Goal: Task Accomplishment & Management: Complete application form

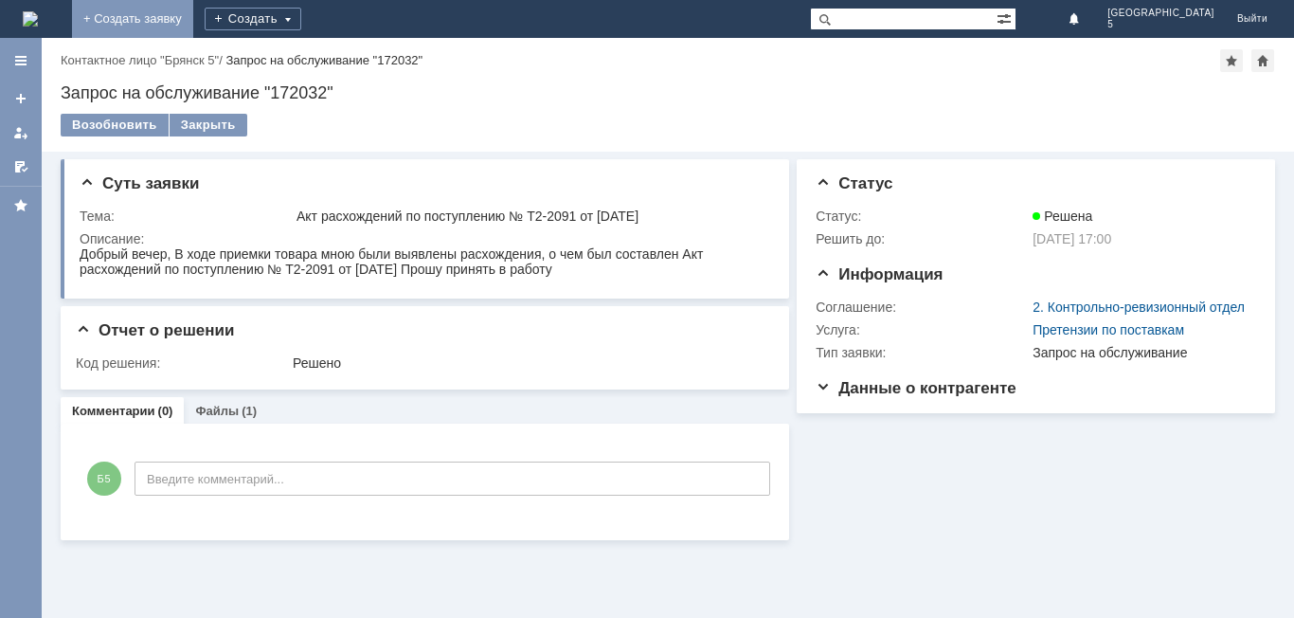
click at [193, 15] on link "+ Создать заявку" at bounding box center [132, 19] width 121 height 38
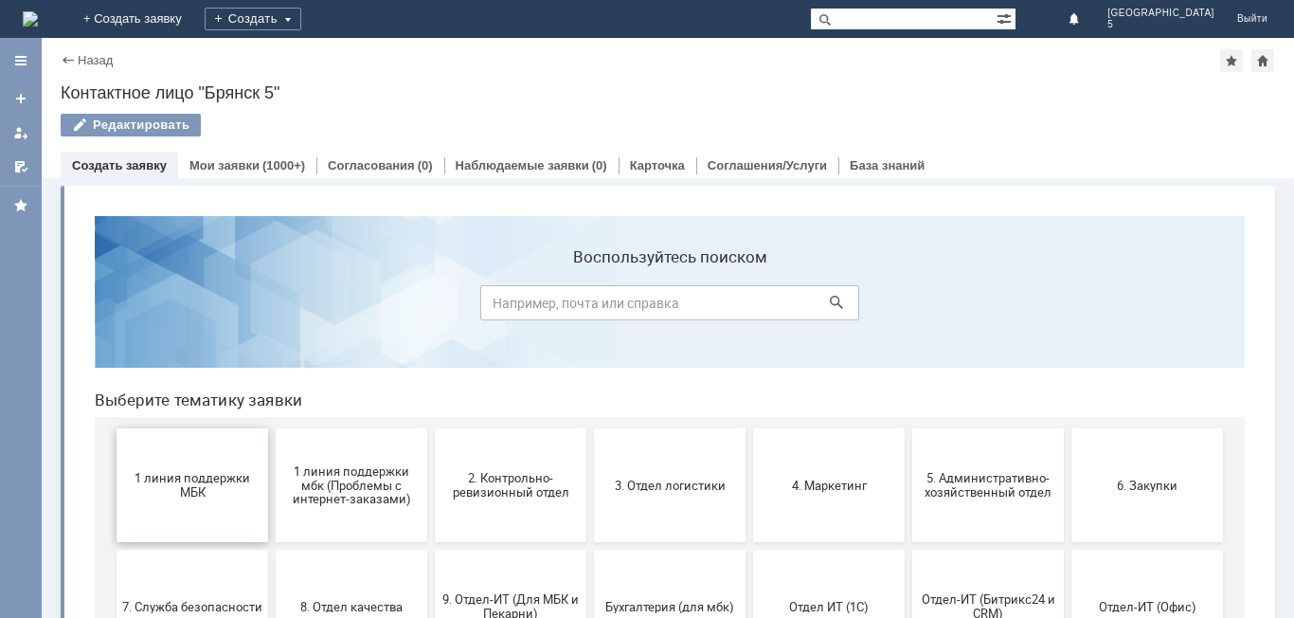
click at [231, 478] on span "1 линия поддержки МБК" at bounding box center [192, 485] width 140 height 28
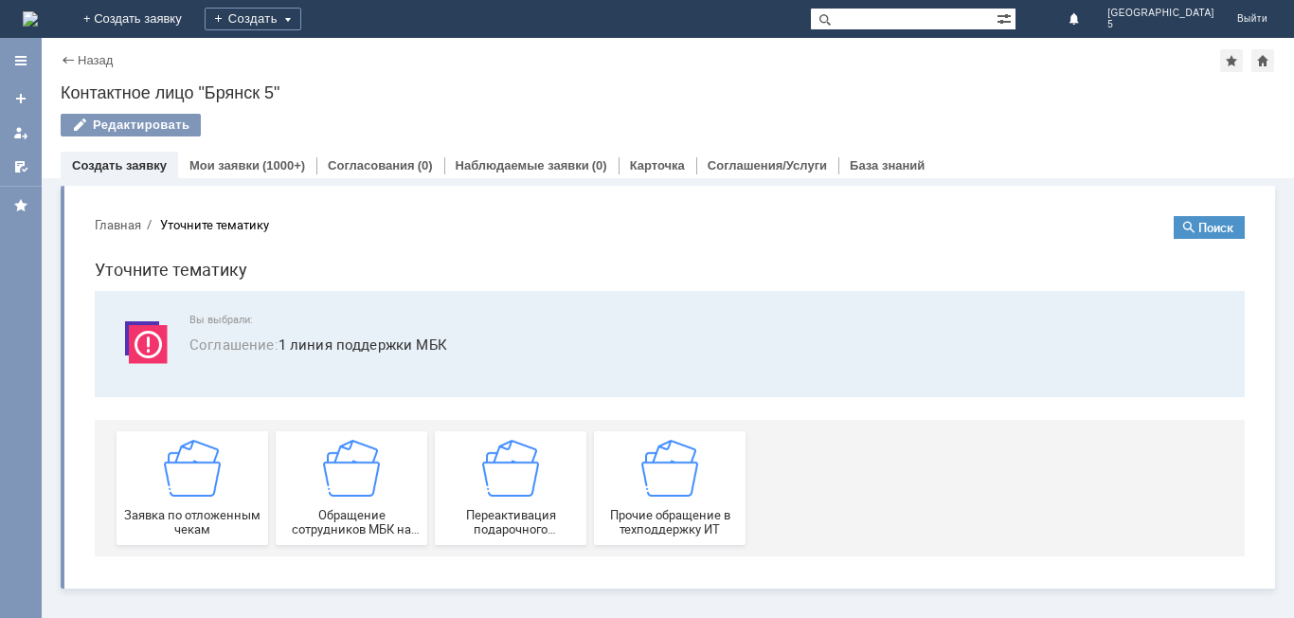
click at [252, 492] on div "Заявка по отложенным чекам" at bounding box center [192, 488] width 140 height 97
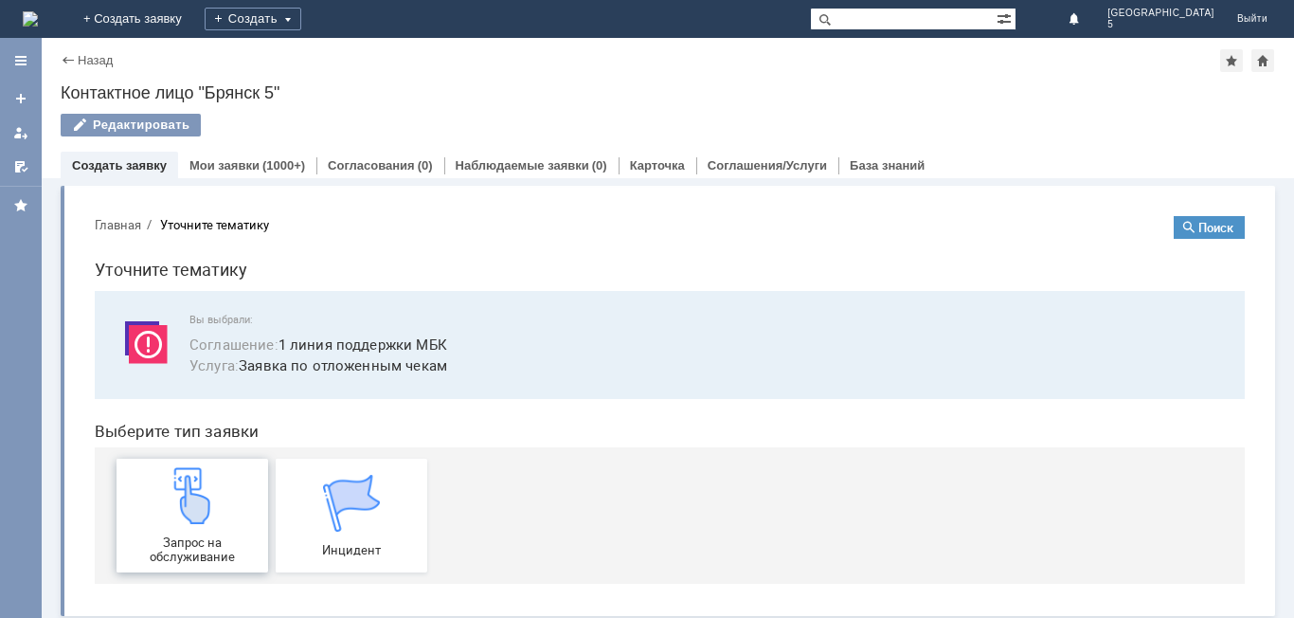
click at [224, 512] on div "Запрос на обслуживание" at bounding box center [192, 515] width 140 height 97
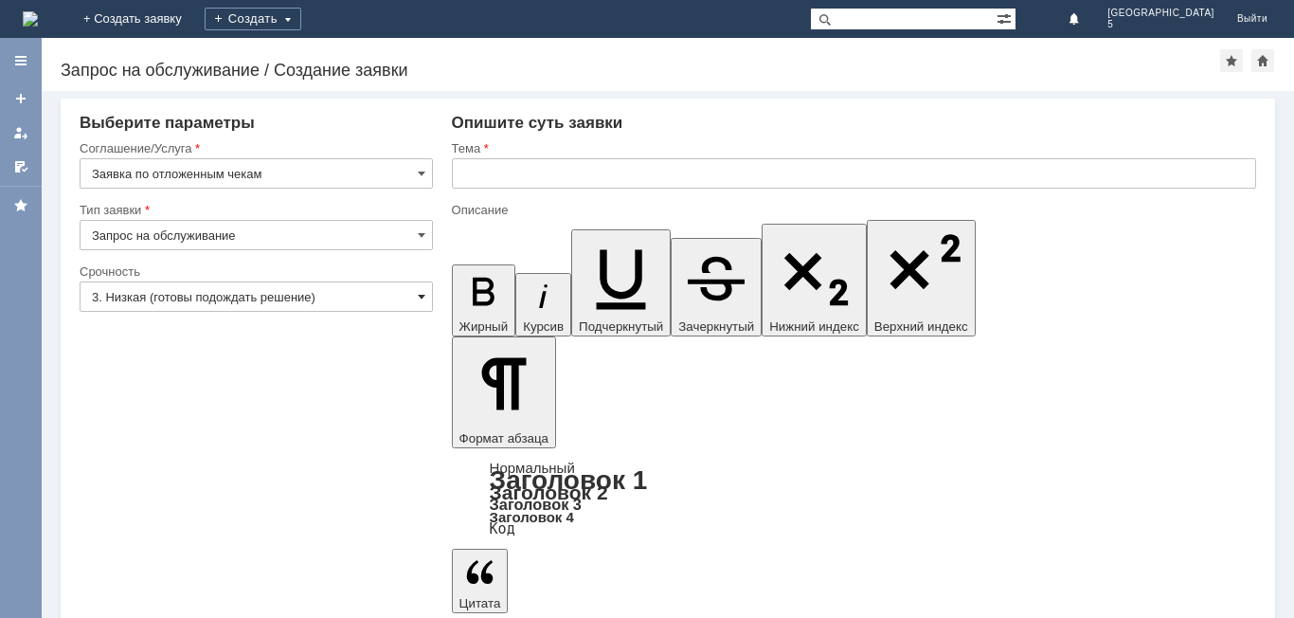
click at [422, 290] on span at bounding box center [422, 296] width 8 height 15
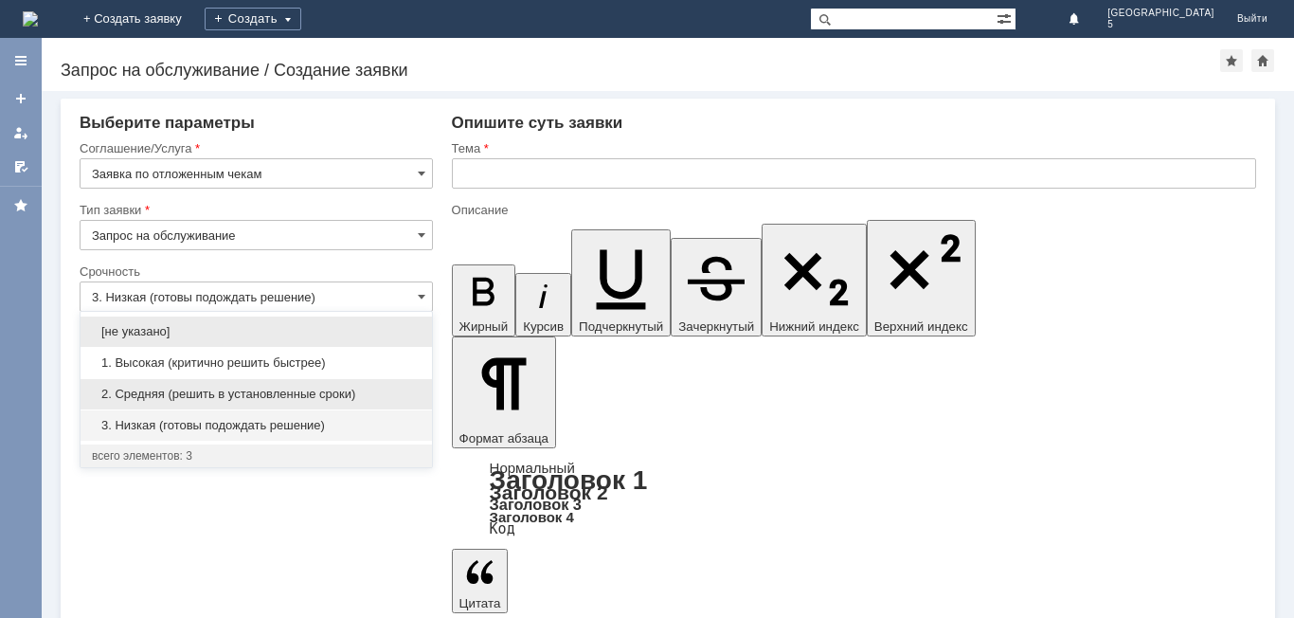
click at [207, 393] on span "2. Средняя (решить в установленные сроки)" at bounding box center [256, 394] width 329 height 15
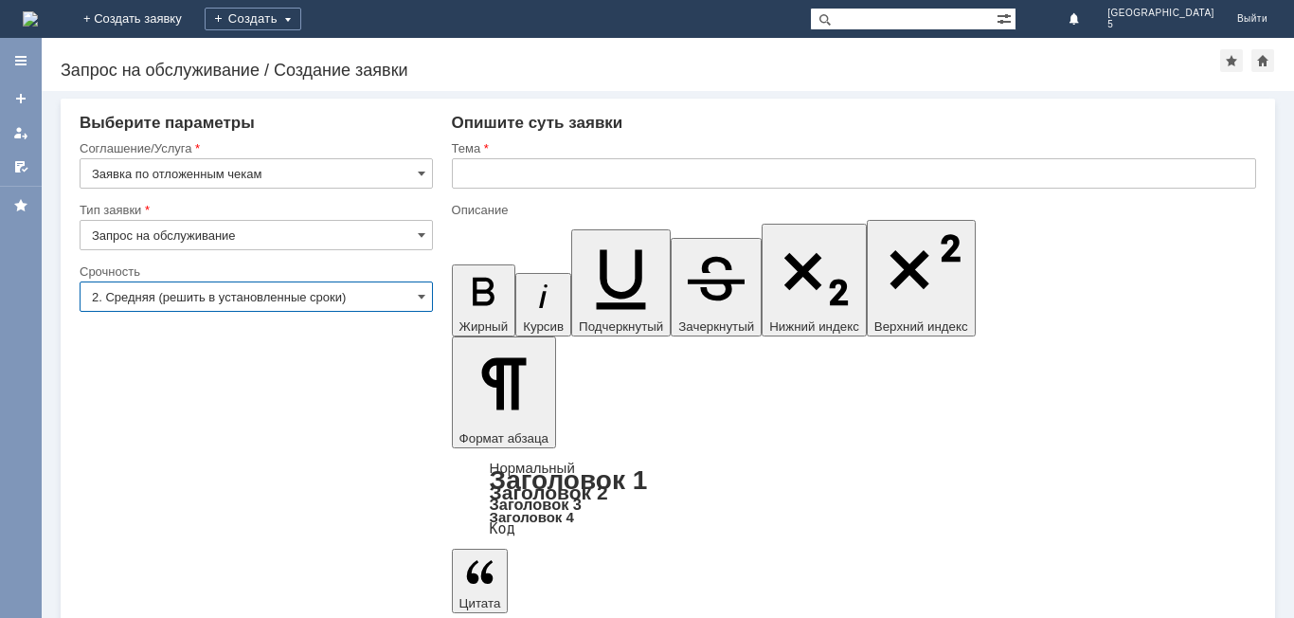
type input "2. Средняя (решить в установленные сроки)"
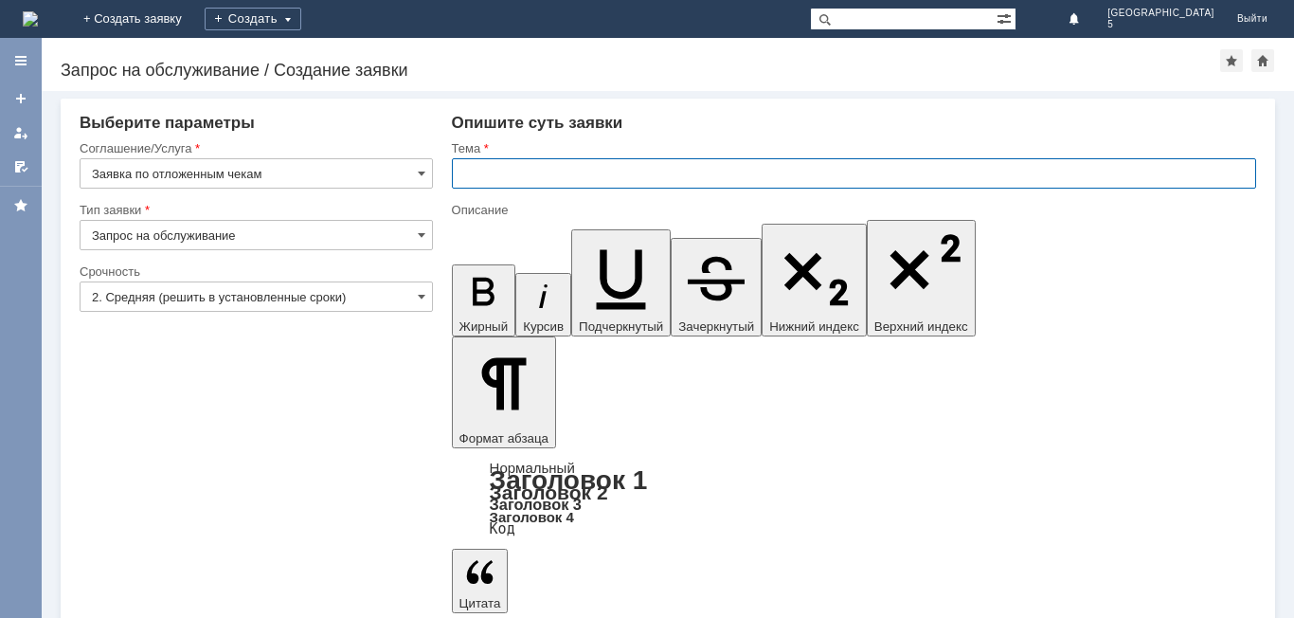
click at [476, 174] on input "text" at bounding box center [854, 173] width 804 height 30
type input "отложенные чеки за [DATE] МБК 5"
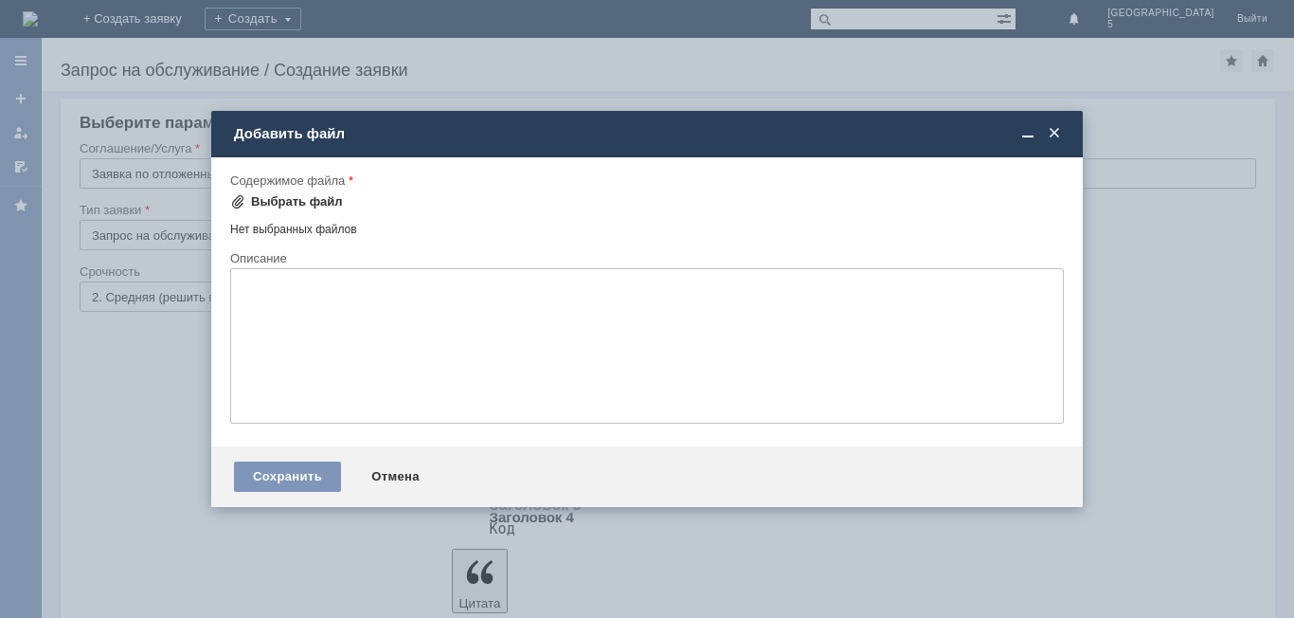
click at [314, 204] on div "Выбрать файл" at bounding box center [297, 201] width 92 height 15
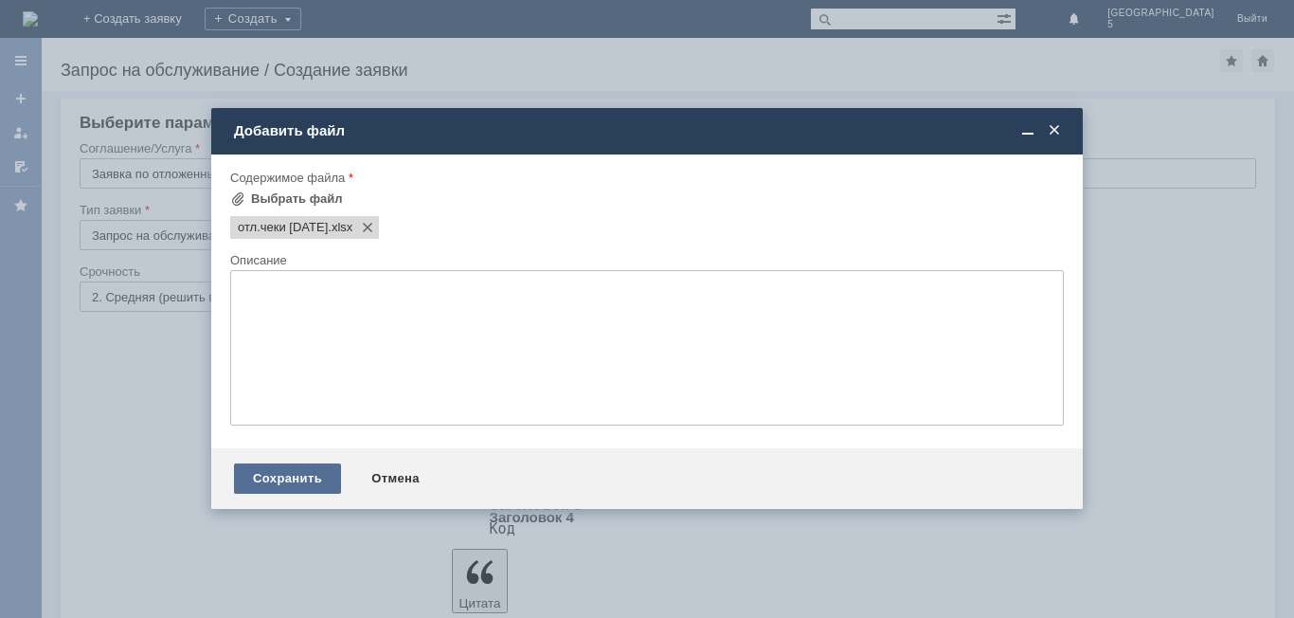
click at [316, 480] on div "Сохранить" at bounding box center [287, 478] width 107 height 30
